Goal: Check status: Check status

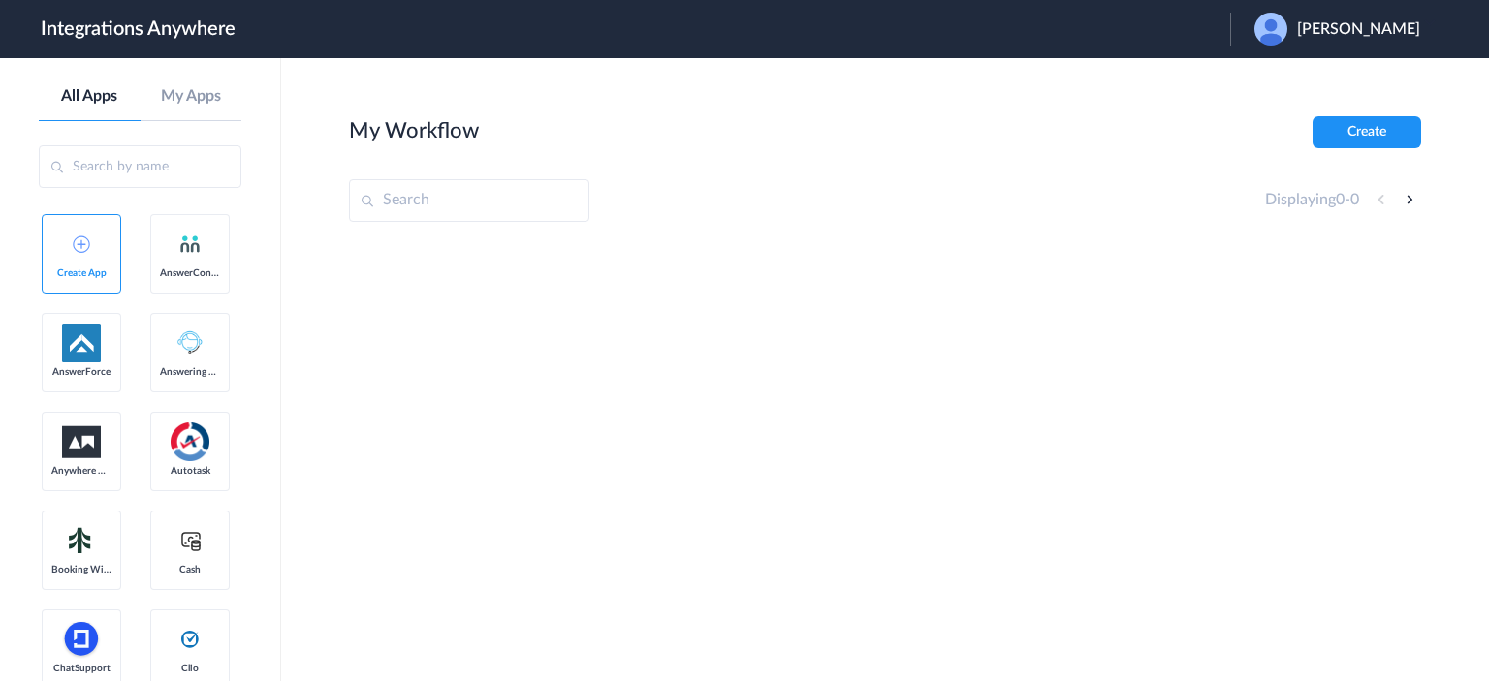
click at [1379, 30] on span "Hee Kim" at bounding box center [1358, 29] width 123 height 18
click at [1285, 77] on link "Logout" at bounding box center [1265, 79] width 41 height 14
click at [1138, 35] on span "Launch Account" at bounding box center [1150, 29] width 111 height 16
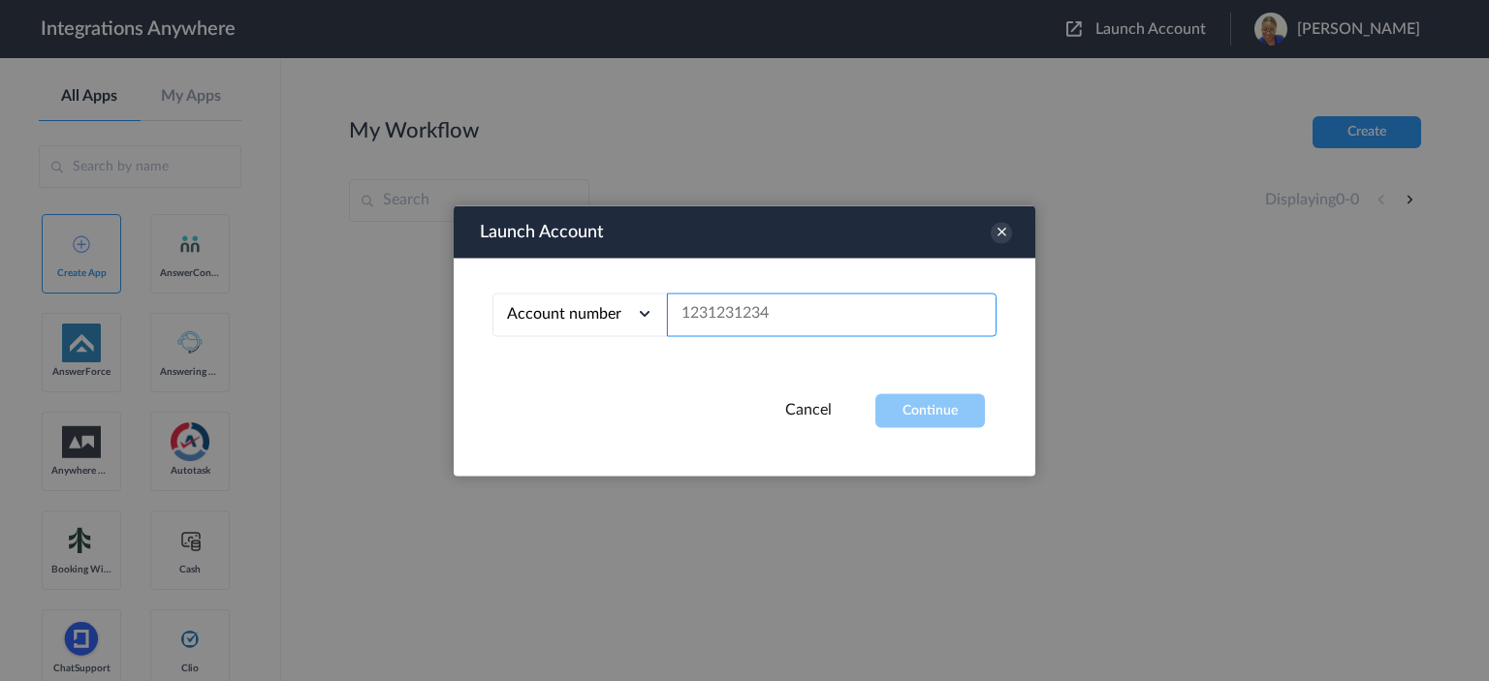
click at [721, 300] on input "text" at bounding box center [832, 315] width 330 height 44
paste input "1260000130"
type input "1260000130"
click at [903, 401] on button "Continue" at bounding box center [930, 411] width 110 height 34
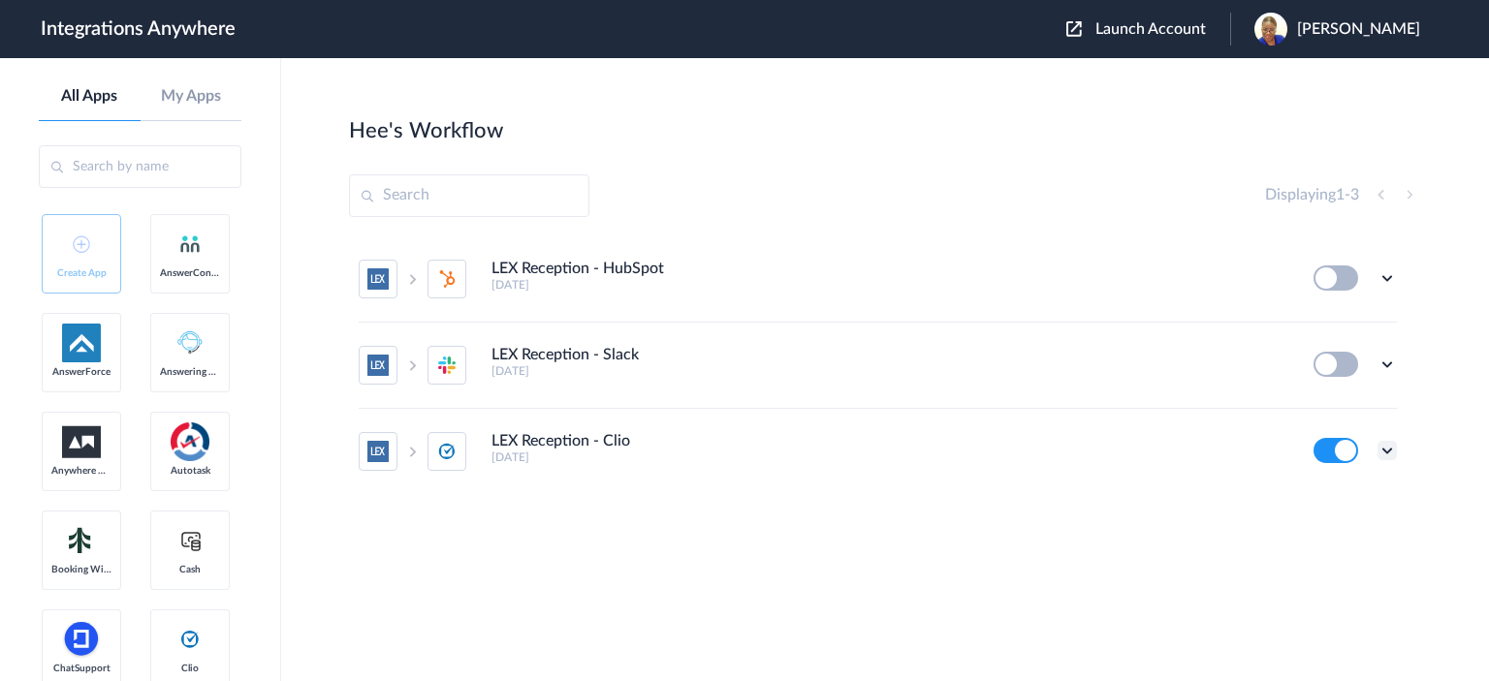
click at [1385, 449] on icon at bounding box center [1386, 450] width 19 height 19
click at [1322, 368] on link "Task history" at bounding box center [1331, 368] width 93 height 14
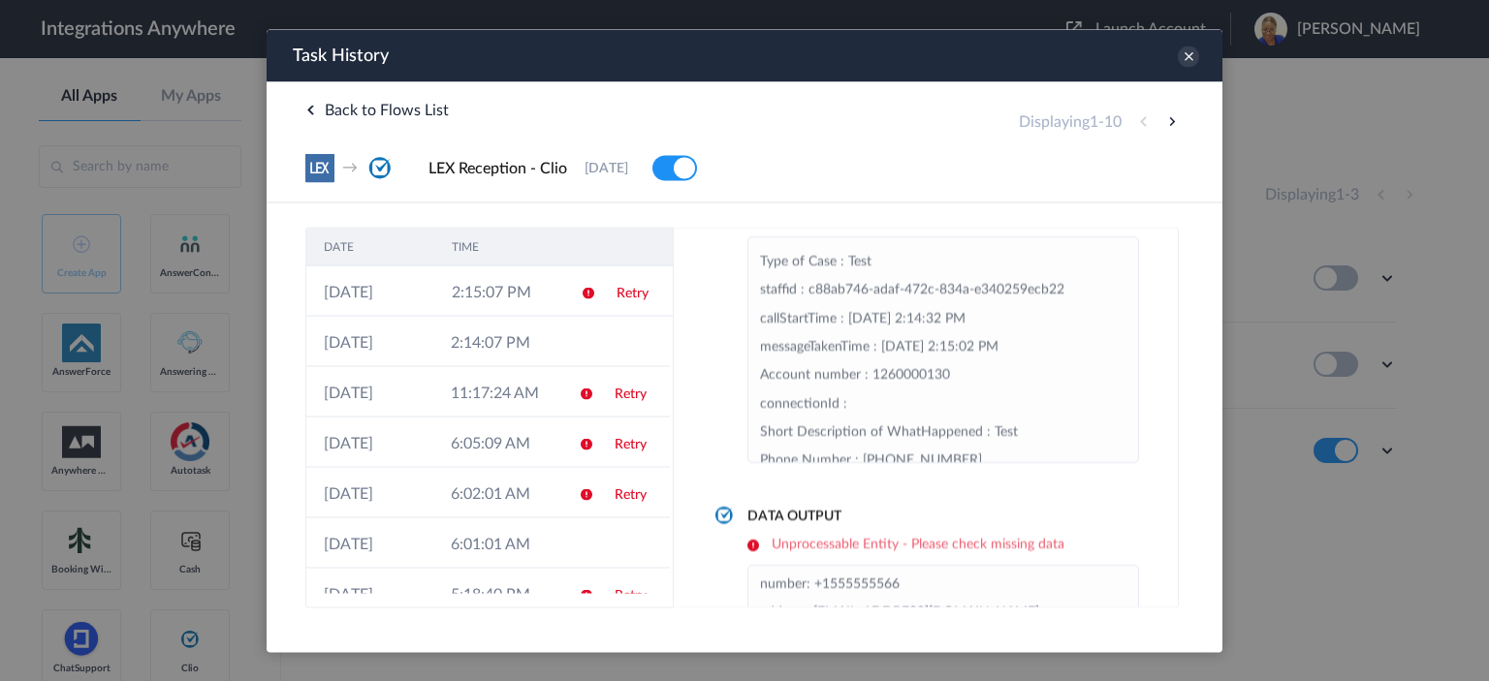
scroll to position [170, 0]
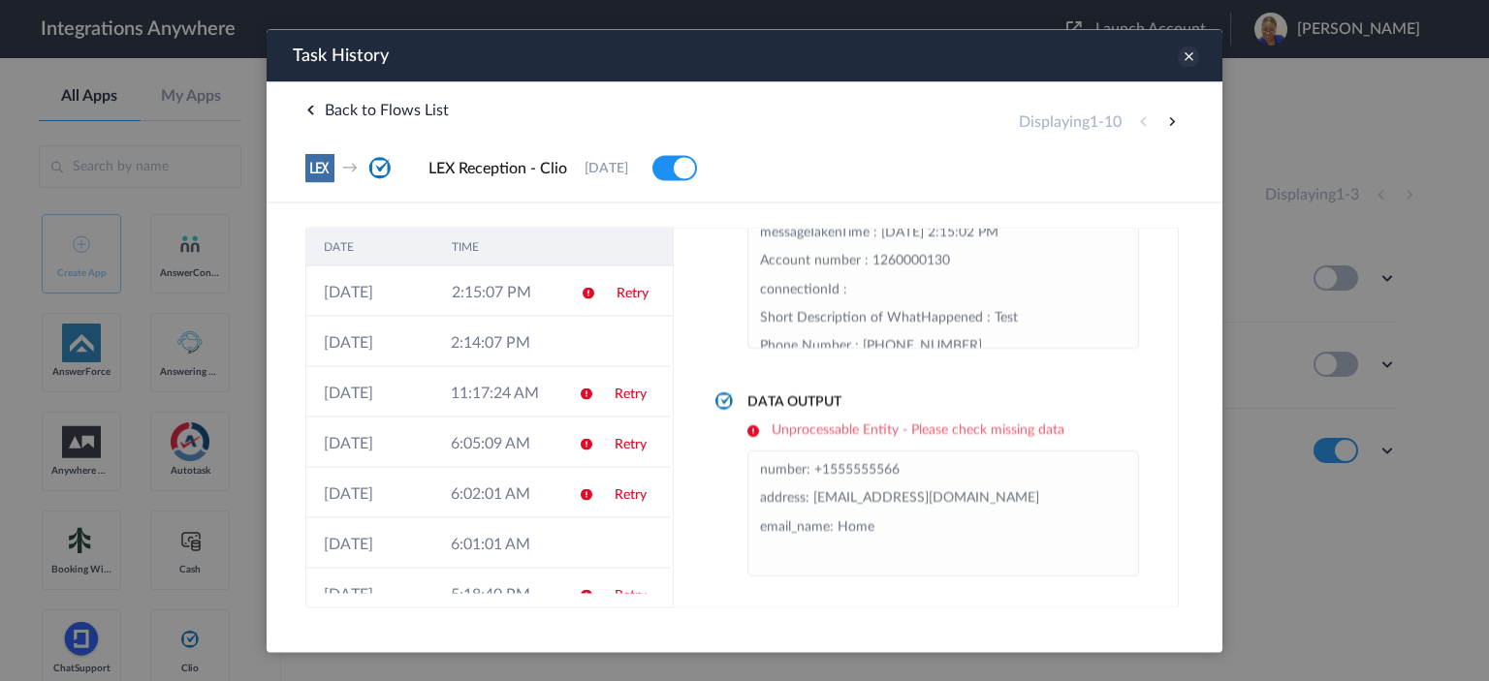
click at [1189, 56] on icon at bounding box center [1188, 56] width 21 height 21
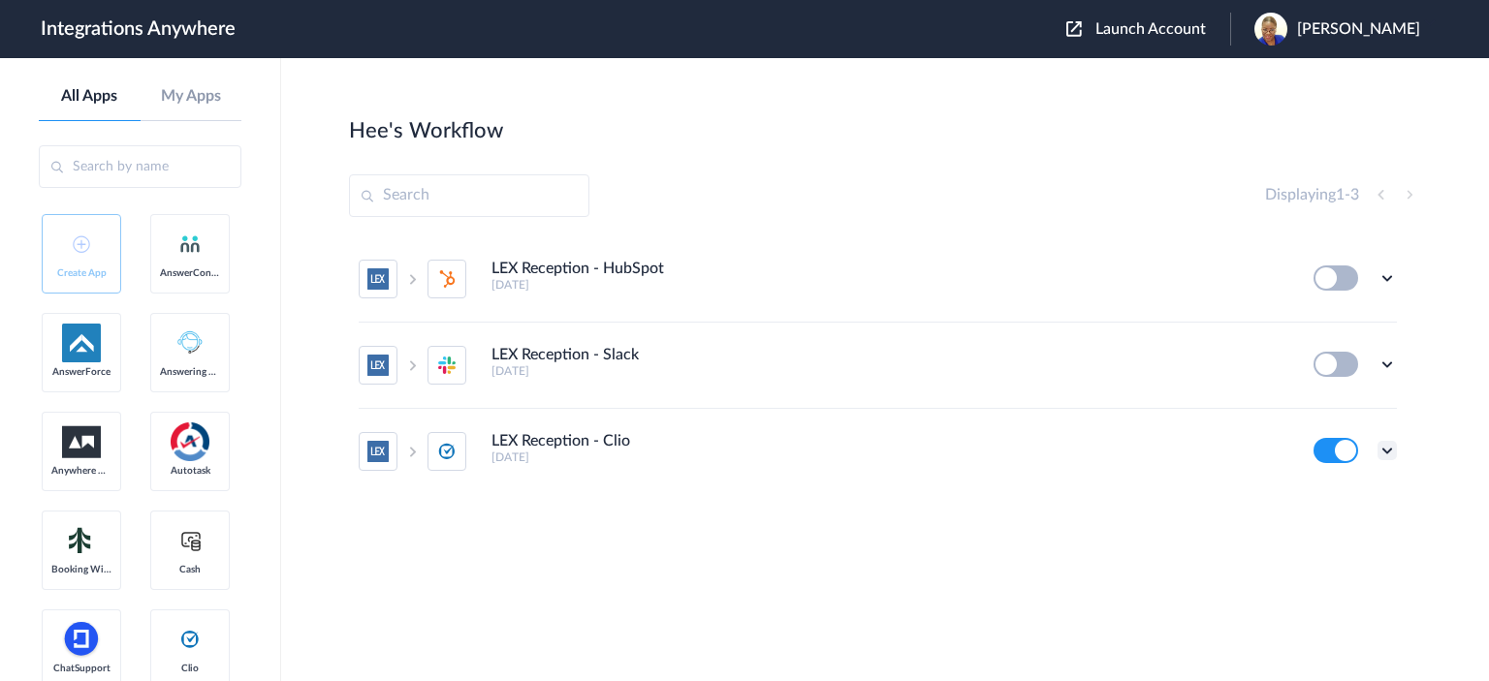
click at [1385, 454] on icon at bounding box center [1386, 450] width 19 height 19
click at [1358, 368] on link "Task history" at bounding box center [1331, 368] width 93 height 14
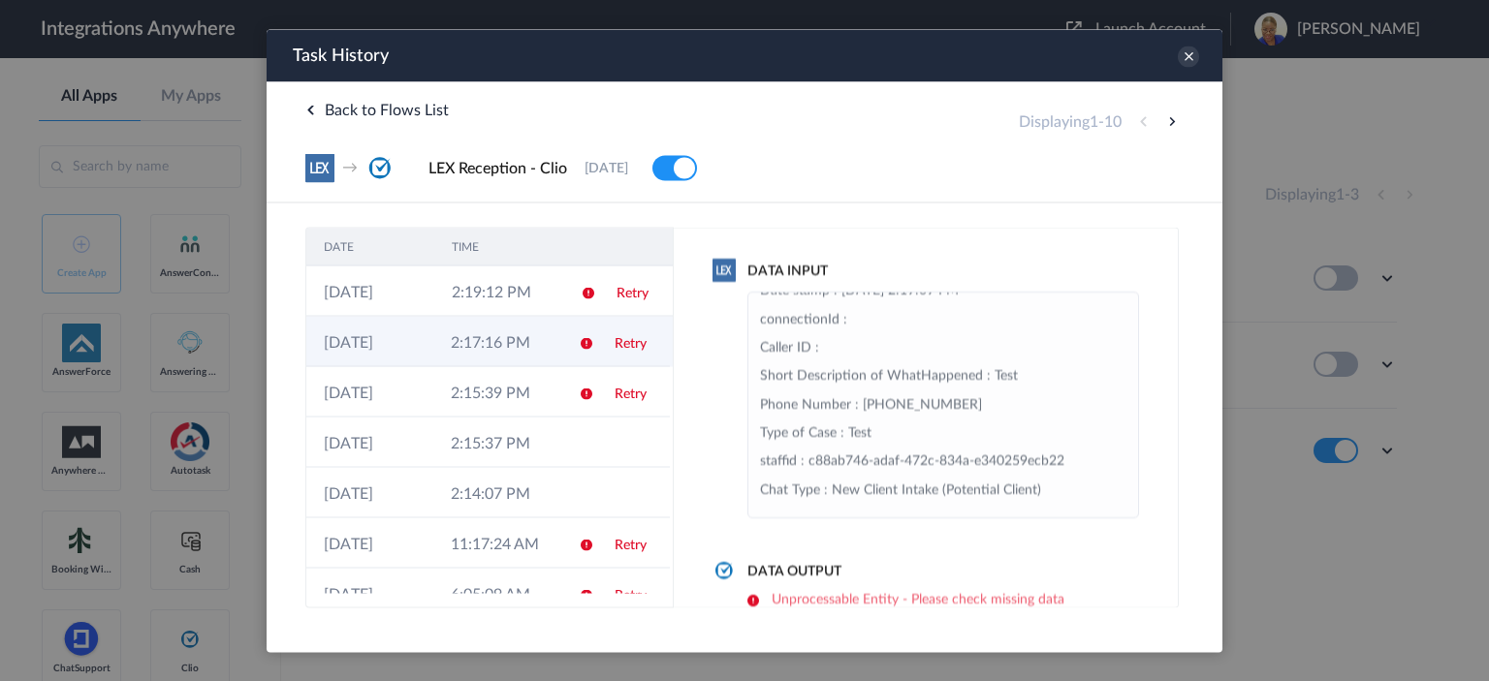
scroll to position [291, 0]
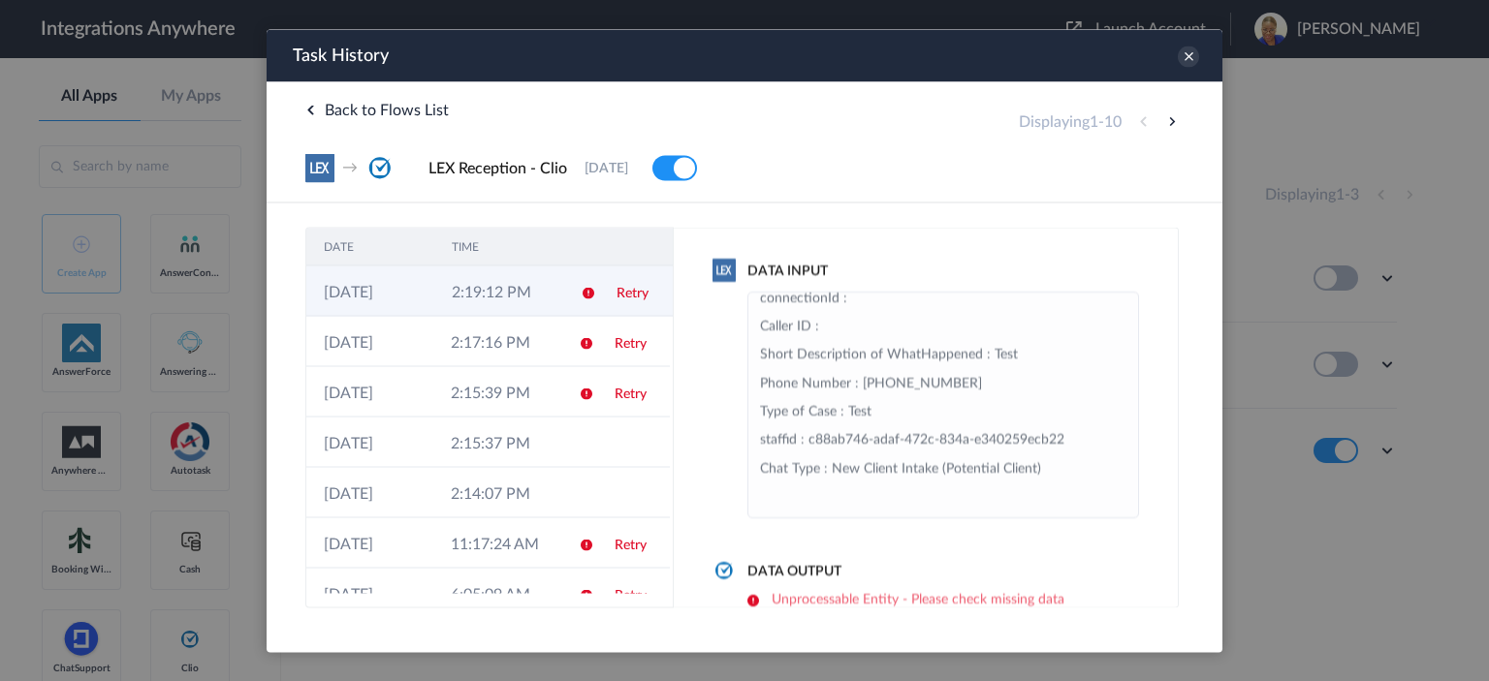
click at [520, 293] on td "2:19:12 PM" at bounding box center [498, 291] width 128 height 50
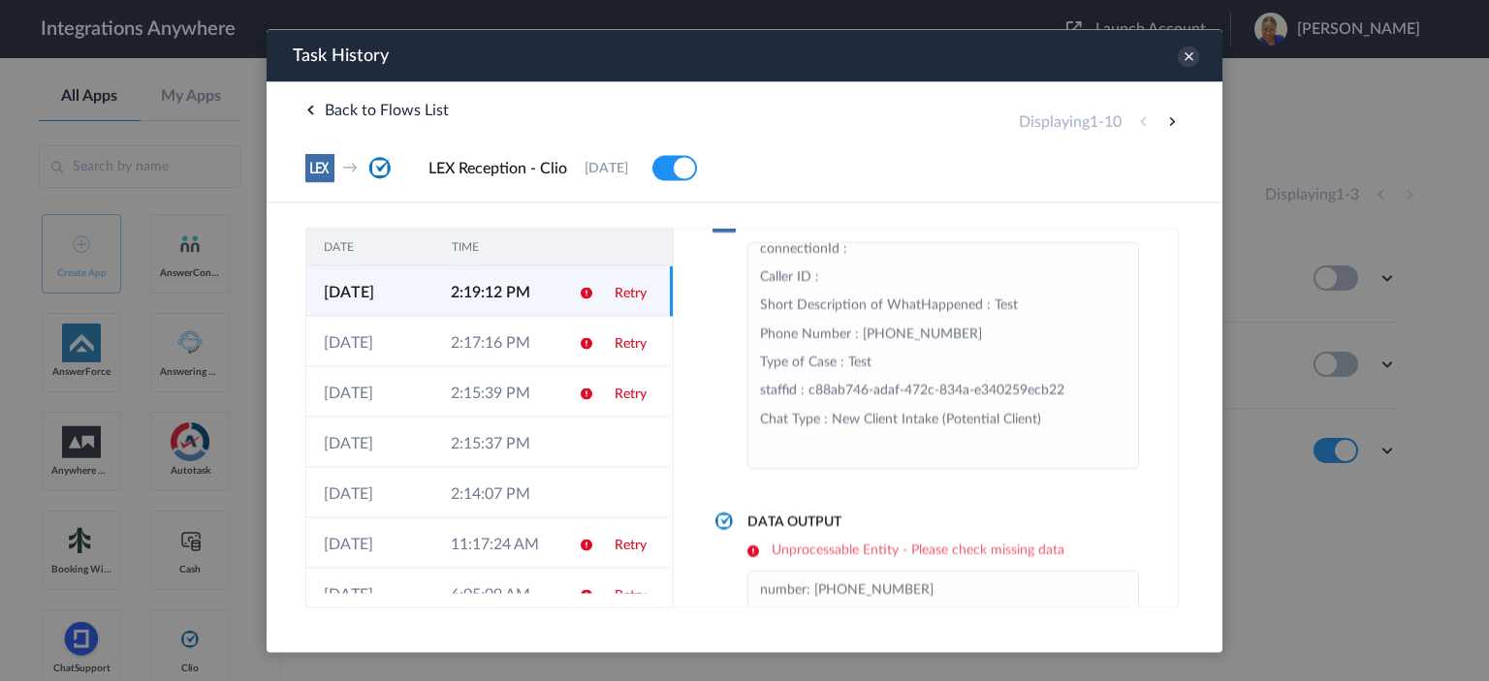
scroll to position [112, 0]
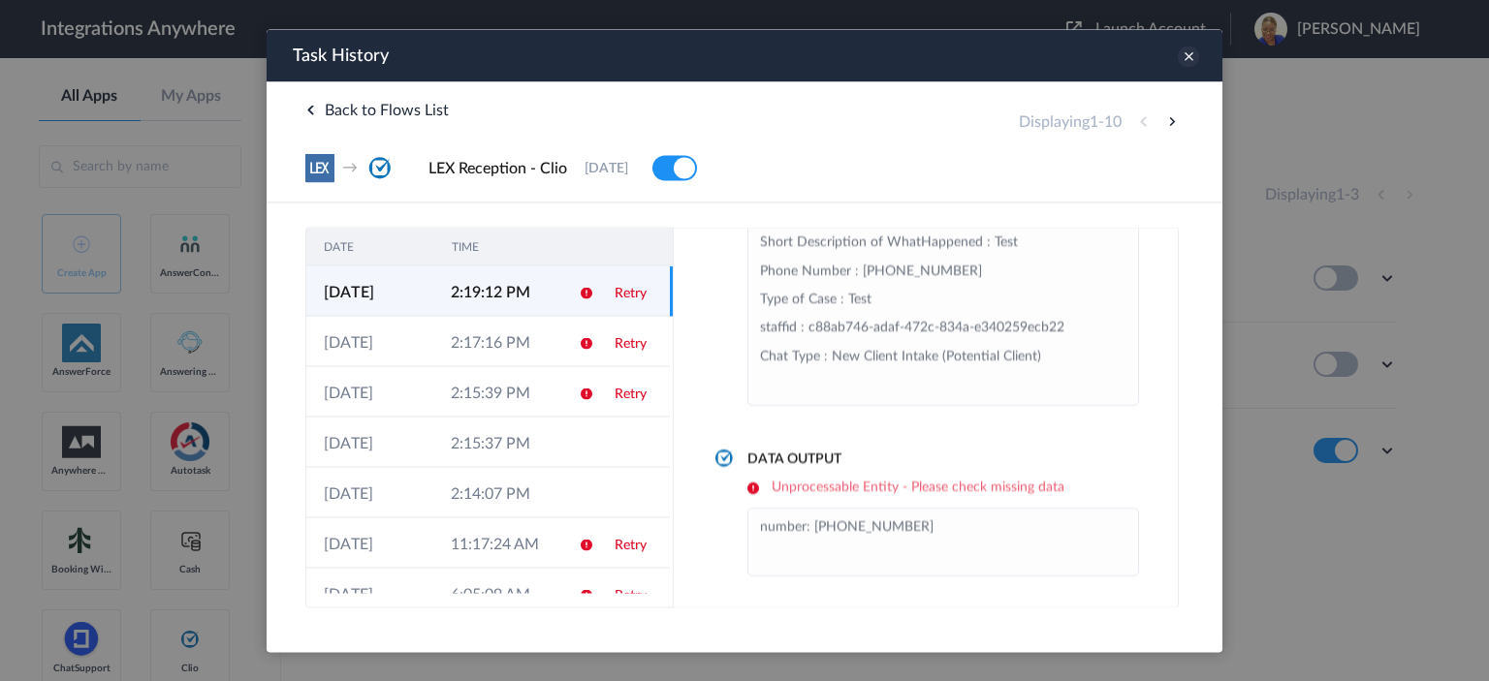
click at [1189, 53] on icon at bounding box center [1188, 56] width 21 height 21
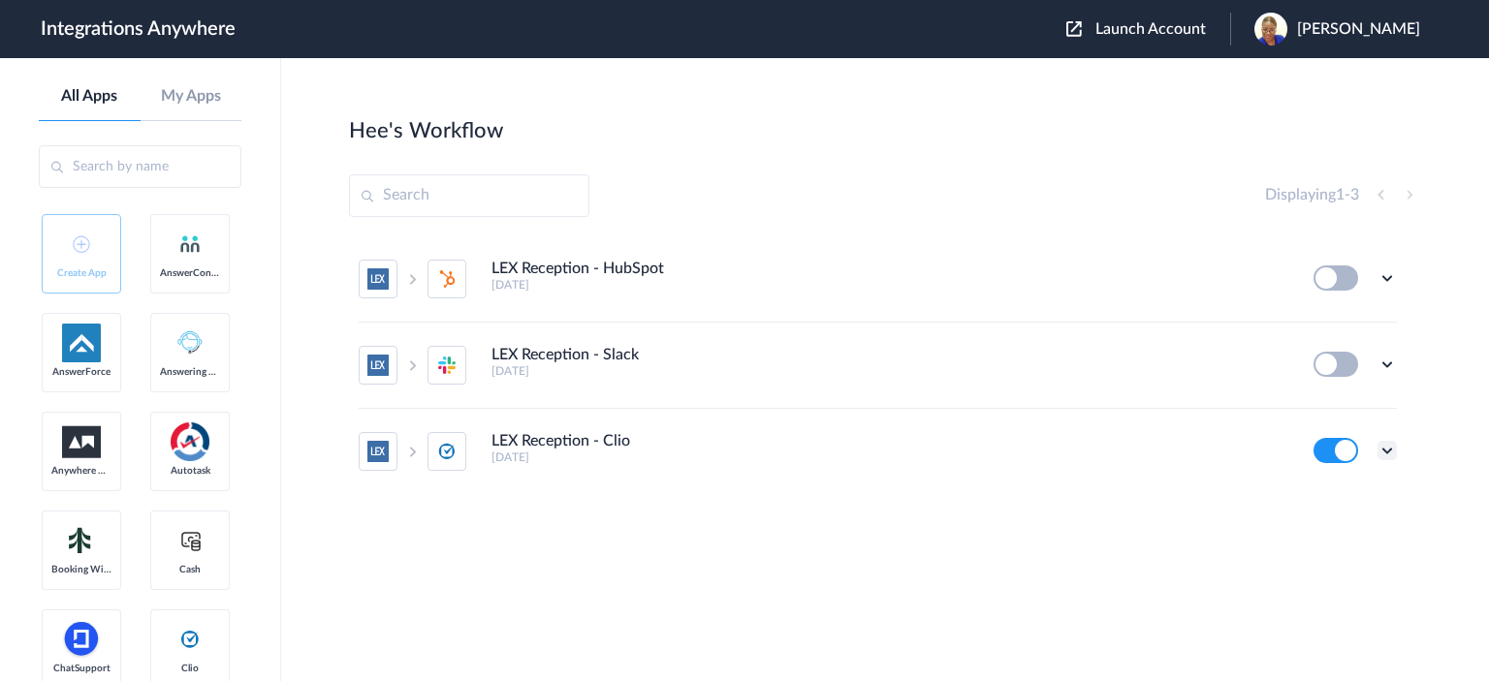
click at [1386, 448] on icon at bounding box center [1386, 450] width 19 height 19
click at [1331, 332] on link "Edit" at bounding box center [1308, 332] width 47 height 14
click at [1388, 449] on icon at bounding box center [1386, 450] width 19 height 19
click at [1338, 364] on link "Task history" at bounding box center [1331, 368] width 93 height 14
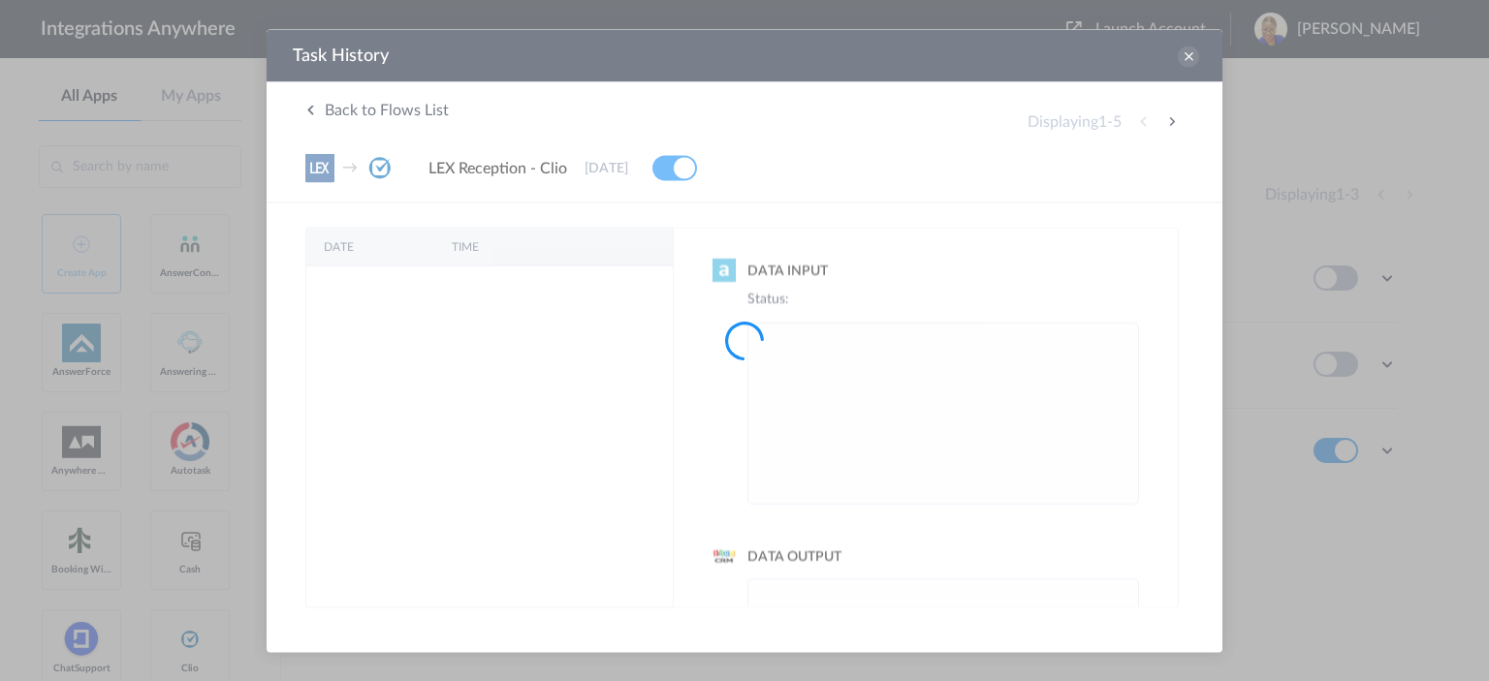
scroll to position [0, 0]
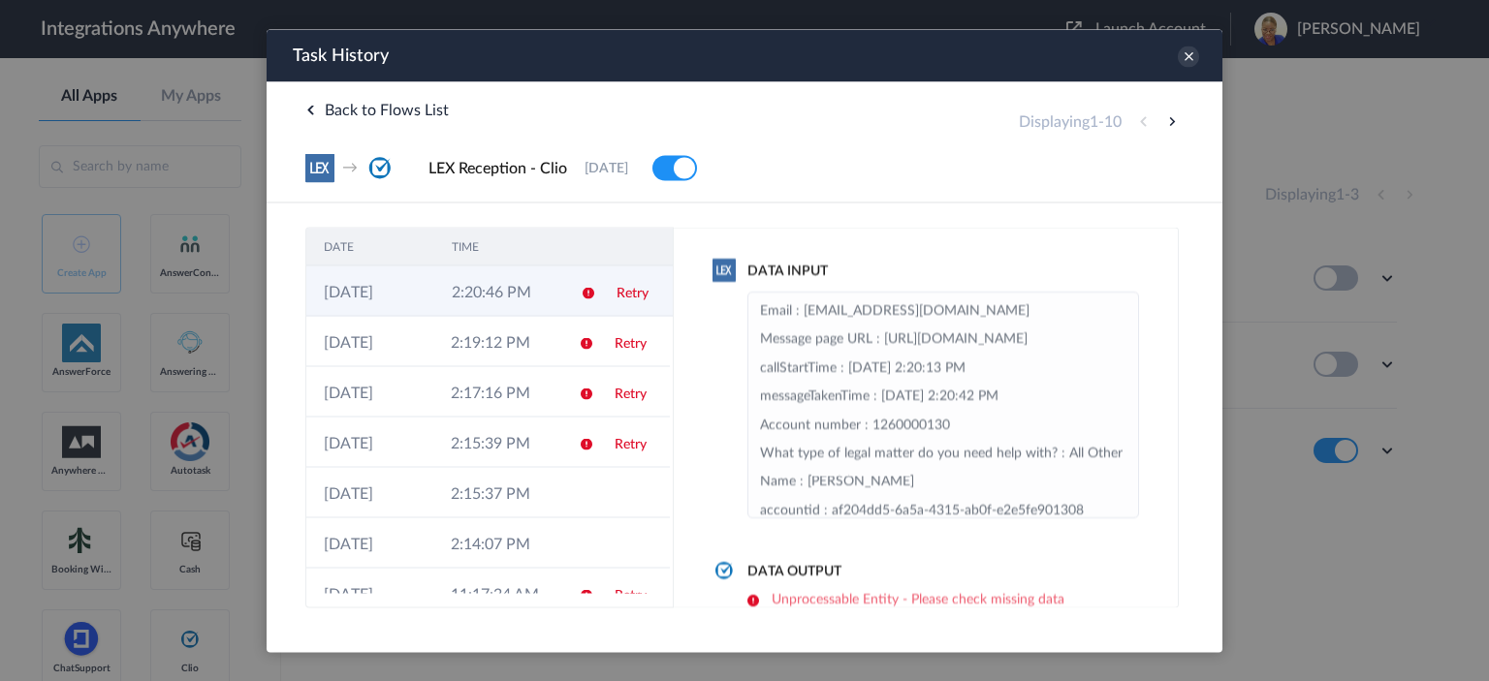
click at [603, 277] on td "Retry" at bounding box center [636, 291] width 74 height 50
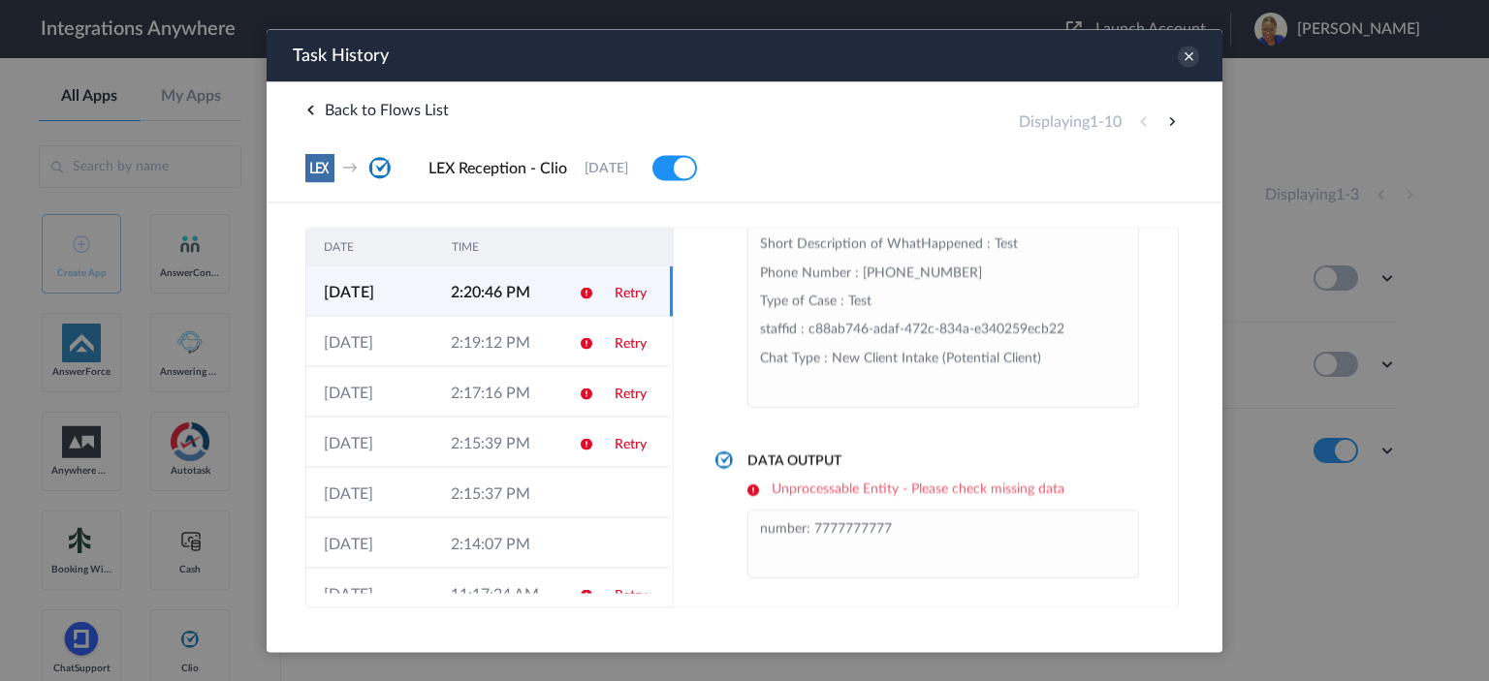
scroll to position [112, 0]
